Goal: Task Accomplishment & Management: Use online tool/utility

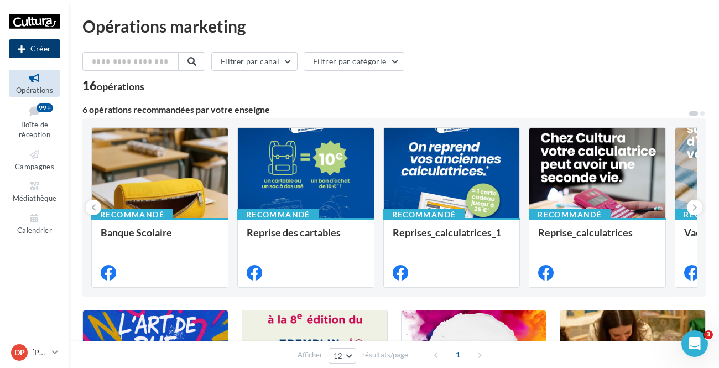
click at [34, 58] on button "Créer" at bounding box center [34, 48] width 51 height 19
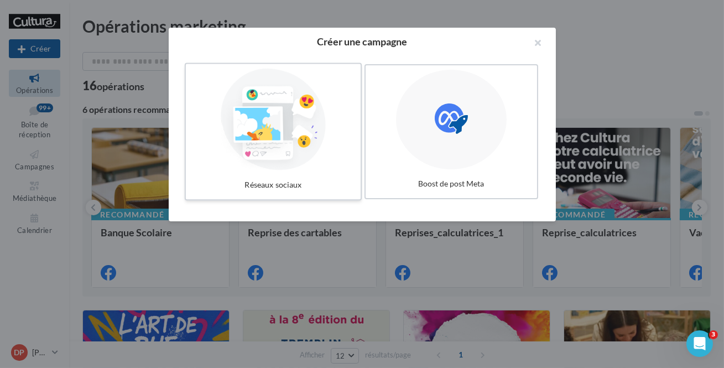
click at [315, 124] on div at bounding box center [273, 120] width 166 height 102
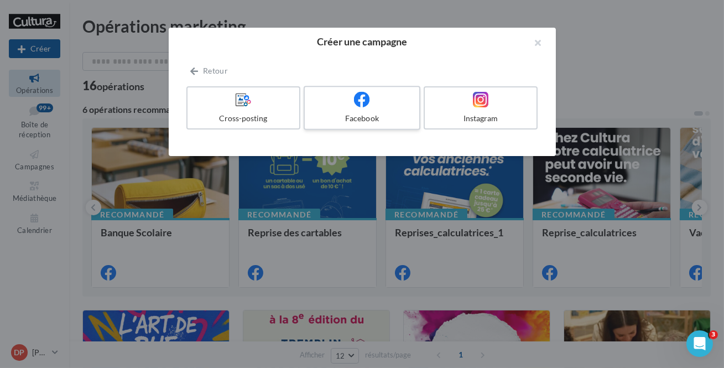
click at [331, 112] on label "Facebook" at bounding box center [362, 108] width 117 height 44
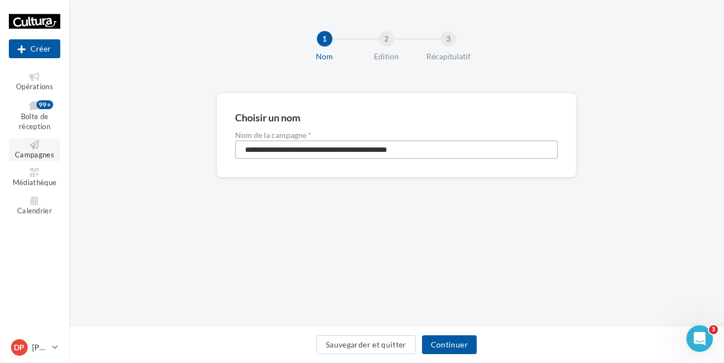
drag, startPoint x: 453, startPoint y: 149, endPoint x: 46, endPoint y: 153, distance: 406.2
click at [58, 162] on div "Nouvelle campagne Créer Opérations Boîte de réception 99+ Campagnes Médiathèque…" at bounding box center [362, 181] width 724 height 363
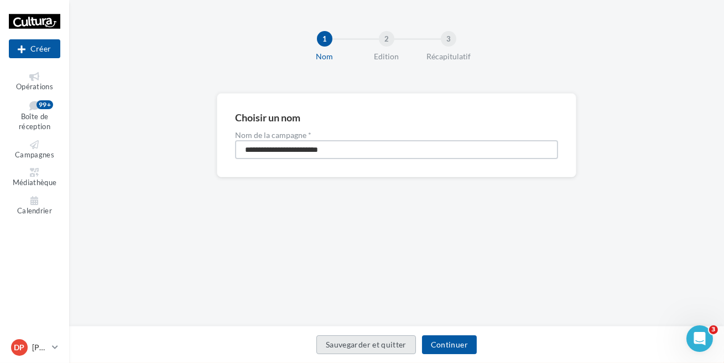
type input "**********"
click at [442, 340] on button "Continuer" at bounding box center [449, 344] width 55 height 19
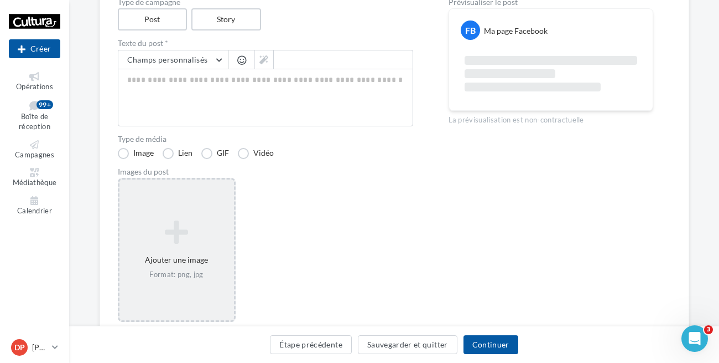
scroll to position [181, 0]
